Goal: Find specific page/section: Find specific page/section

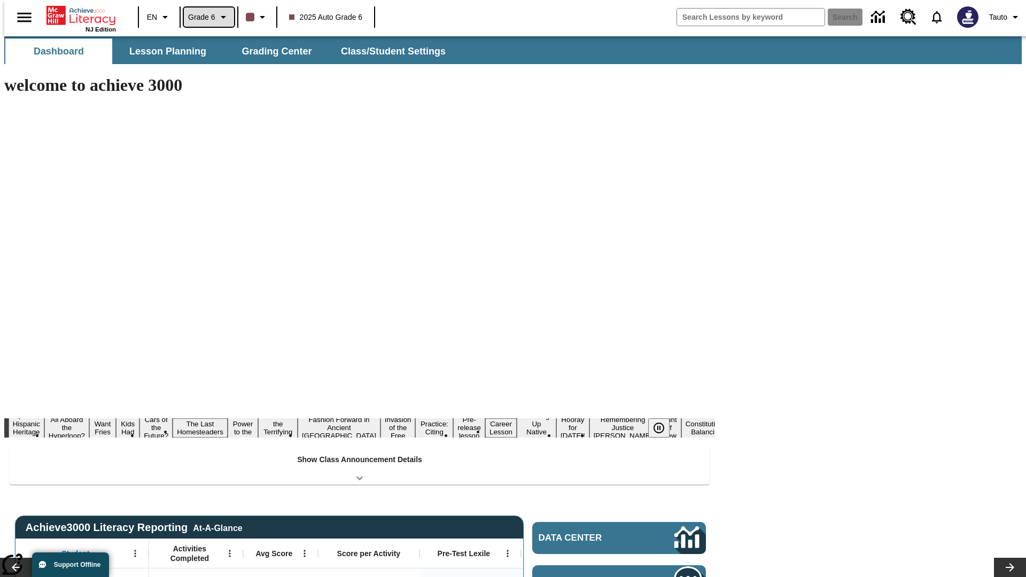
click at [205, 17] on span "Grade 6" at bounding box center [201, 17] width 27 height 11
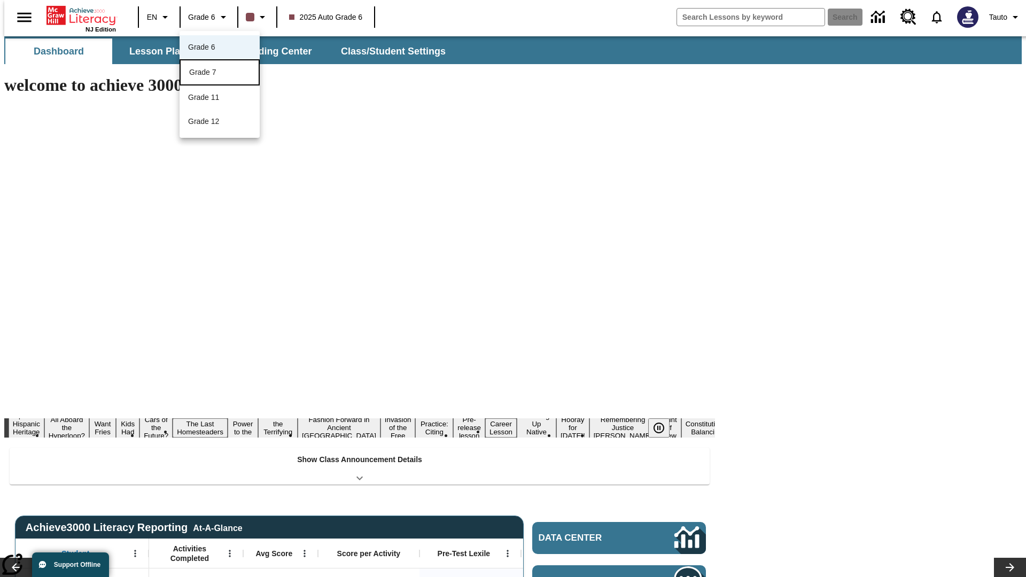
click at [220, 73] on div "Grade 7" at bounding box center [219, 72] width 61 height 11
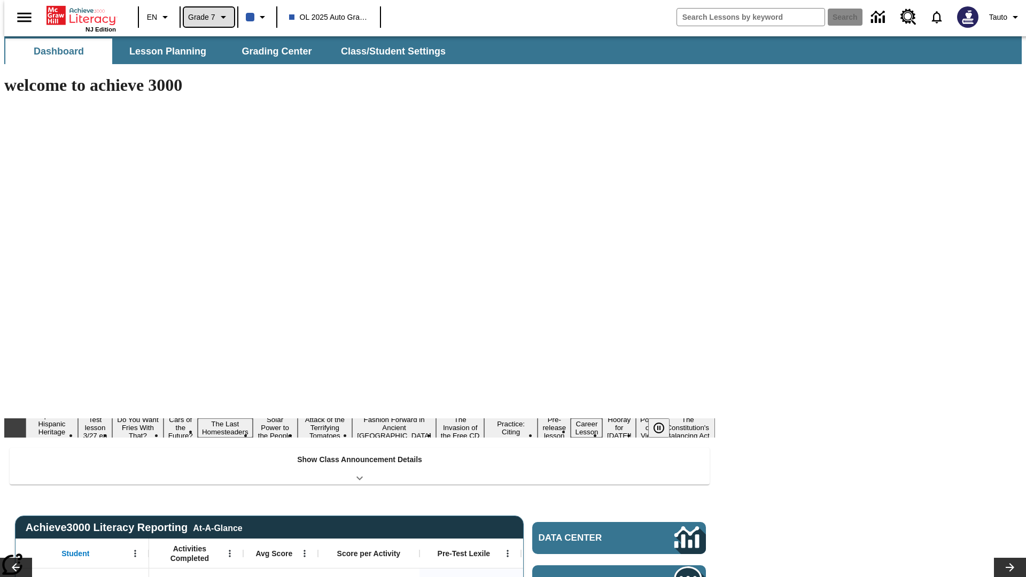
click at [205, 17] on span "Grade 7" at bounding box center [201, 17] width 27 height 11
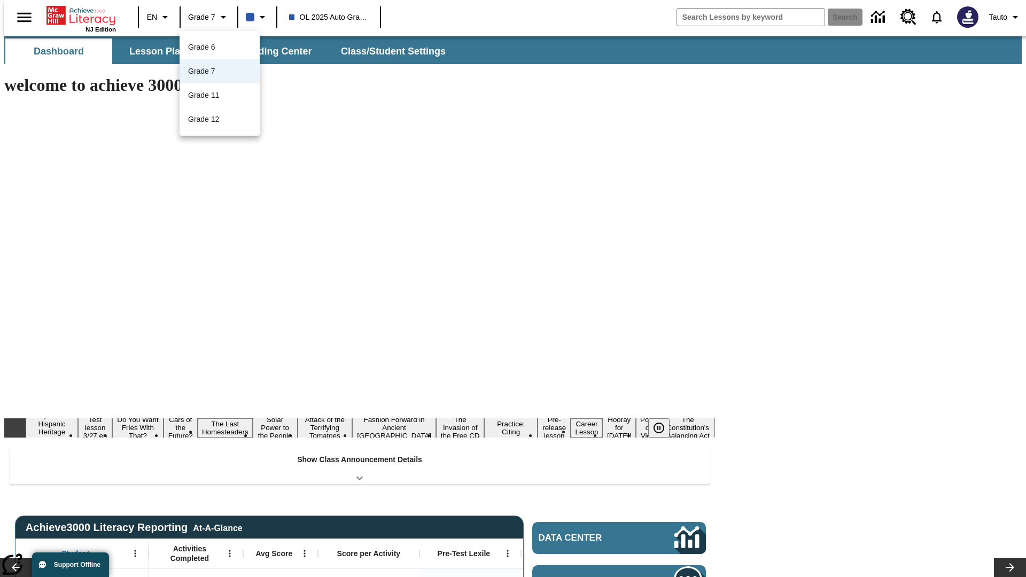
click at [513, 289] on div at bounding box center [513, 288] width 1026 height 577
click at [163, 51] on button "Lesson Planning" at bounding box center [167, 51] width 107 height 26
